Goal: Navigation & Orientation: Find specific page/section

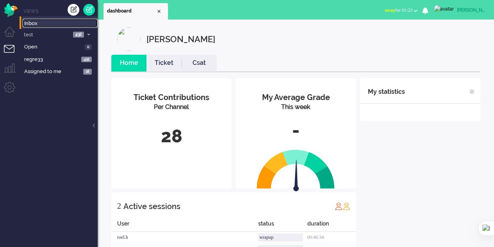
click at [36, 25] on span "Inbox" at bounding box center [60, 23] width 73 height 7
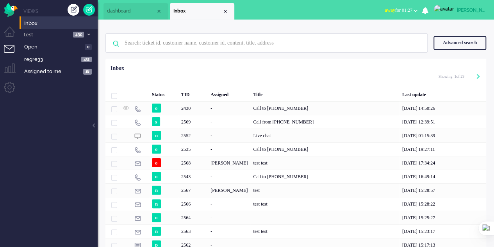
click at [0, 208] on ul "Menu" at bounding box center [10, 166] width 20 height 333
click at [126, 7] on li "dashboard" at bounding box center [135, 11] width 64 height 16
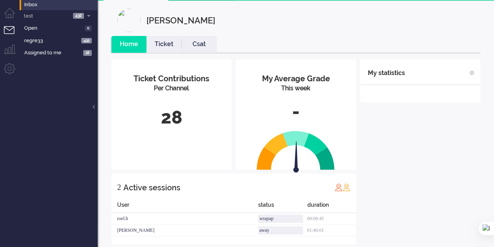
scroll to position [29, 0]
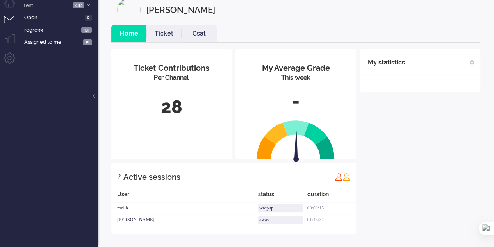
click at [162, 36] on link "Ticket" at bounding box center [163, 33] width 35 height 9
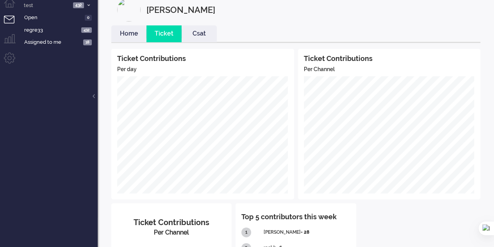
click at [207, 36] on link "Csat" at bounding box center [199, 33] width 35 height 9
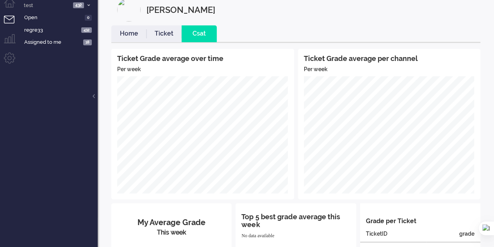
click at [131, 32] on link "Home" at bounding box center [128, 33] width 35 height 9
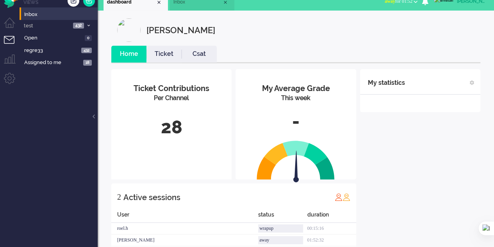
scroll to position [0, 0]
